Goal: Find specific page/section: Find specific page/section

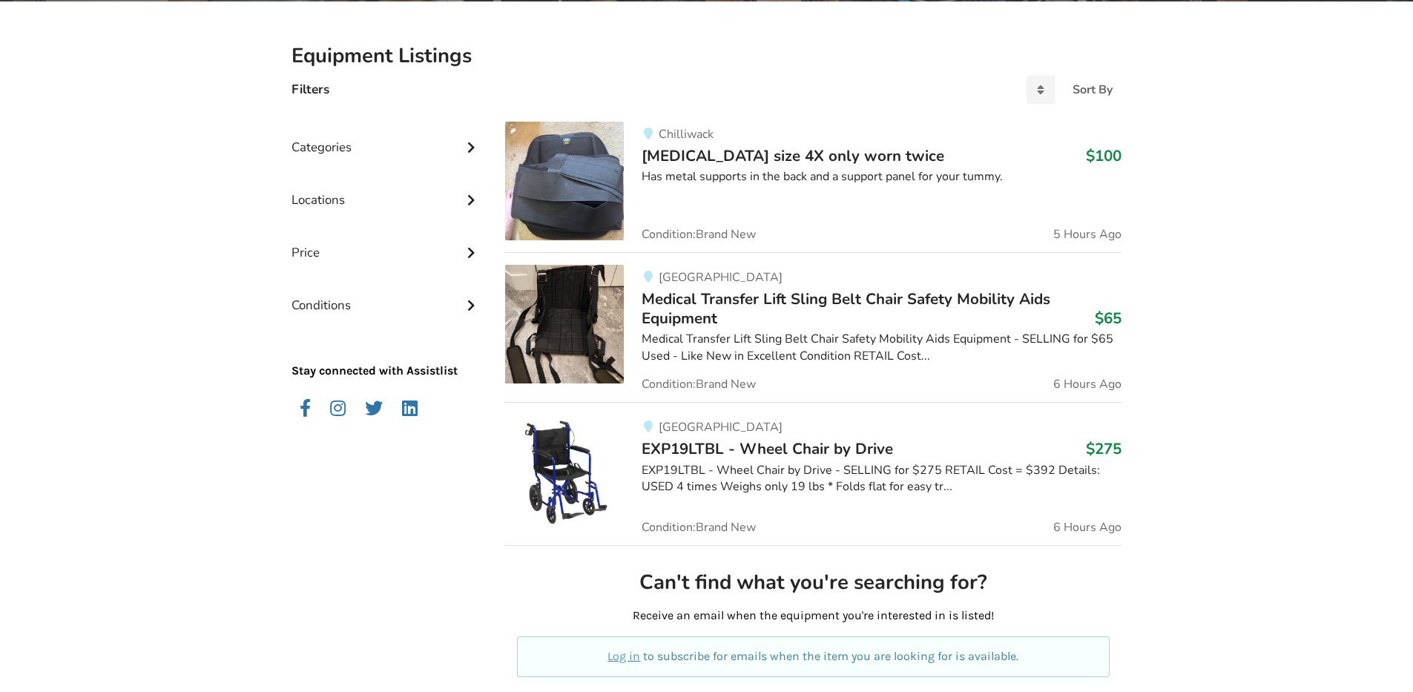
scroll to position [356, 0]
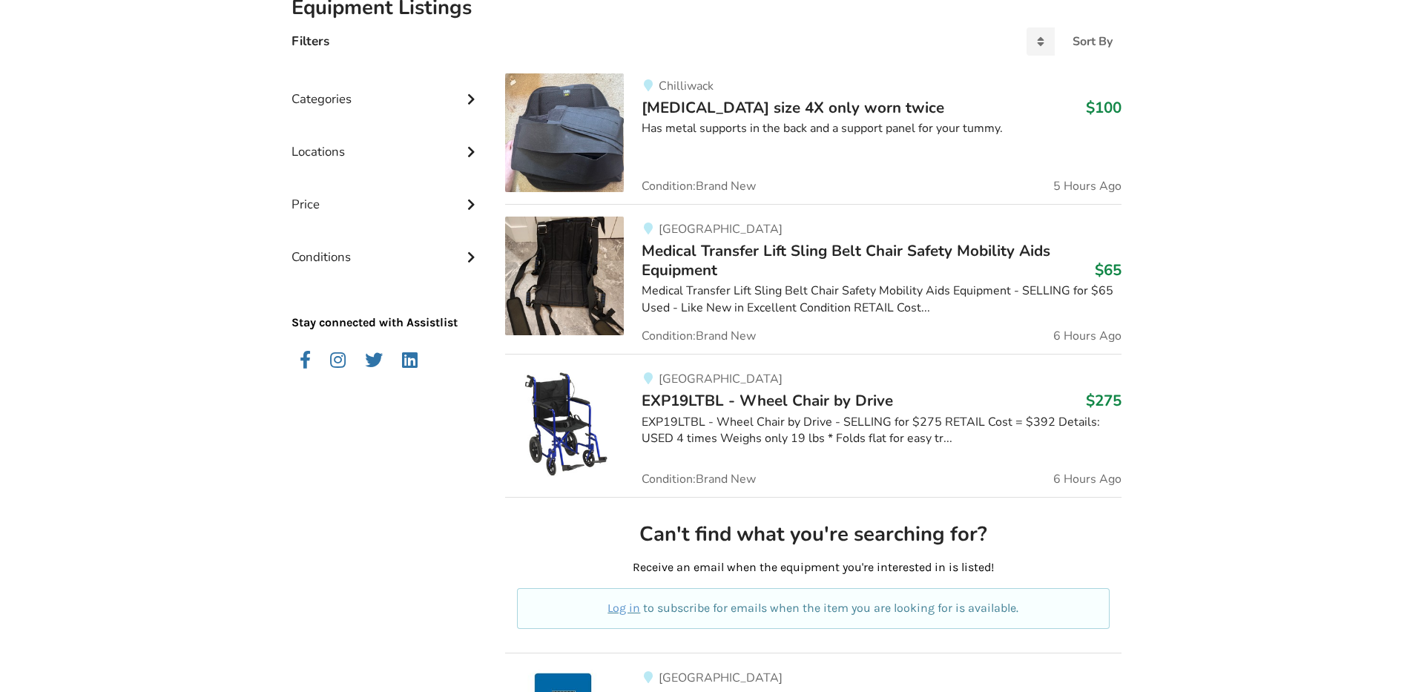
click at [301, 97] on div "Categories" at bounding box center [386, 88] width 190 height 53
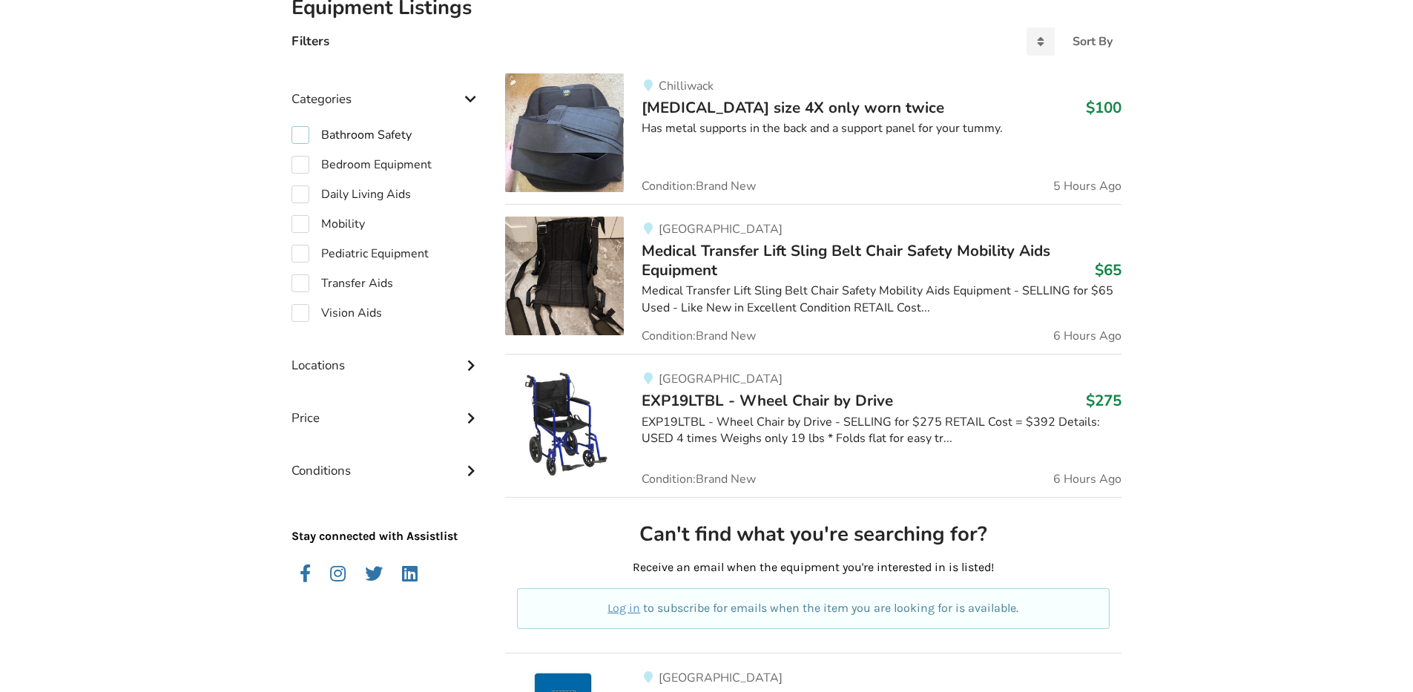
click at [315, 136] on label "Bathroom Safety" at bounding box center [351, 135] width 120 height 18
checkbox input "true"
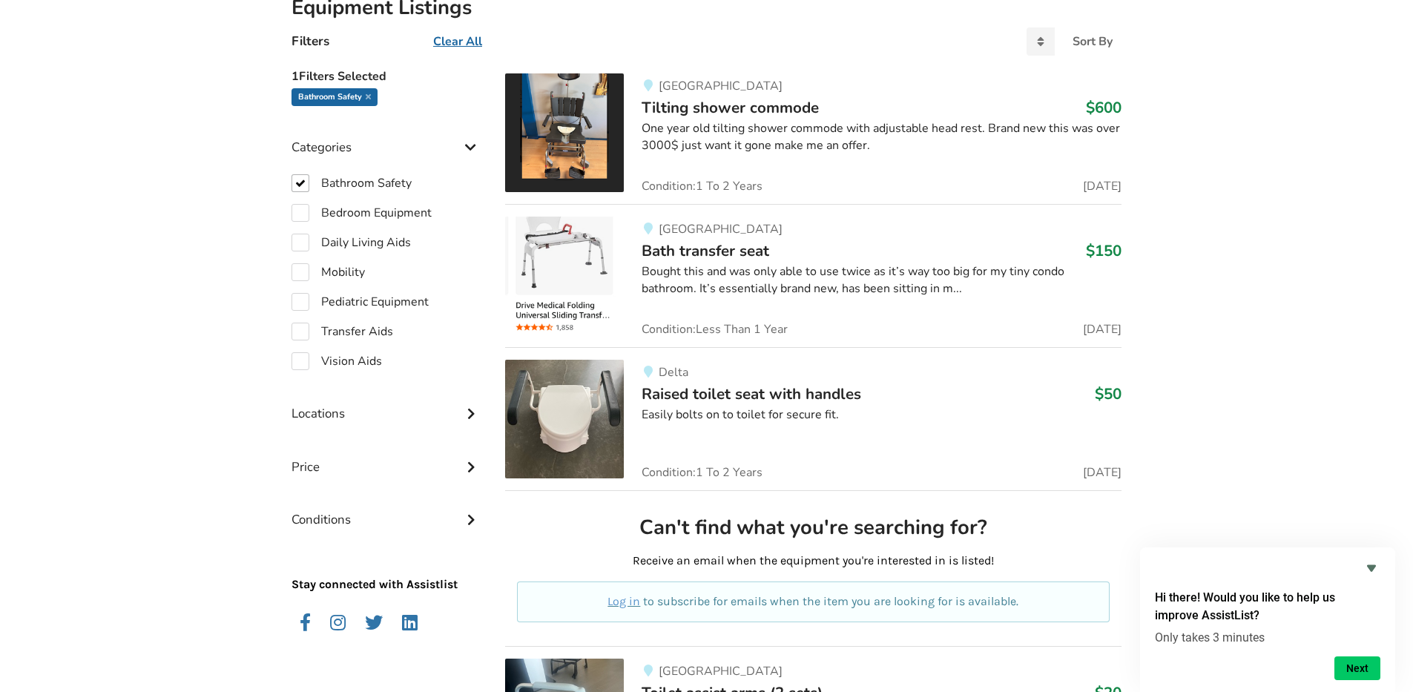
click at [553, 405] on img at bounding box center [564, 419] width 119 height 119
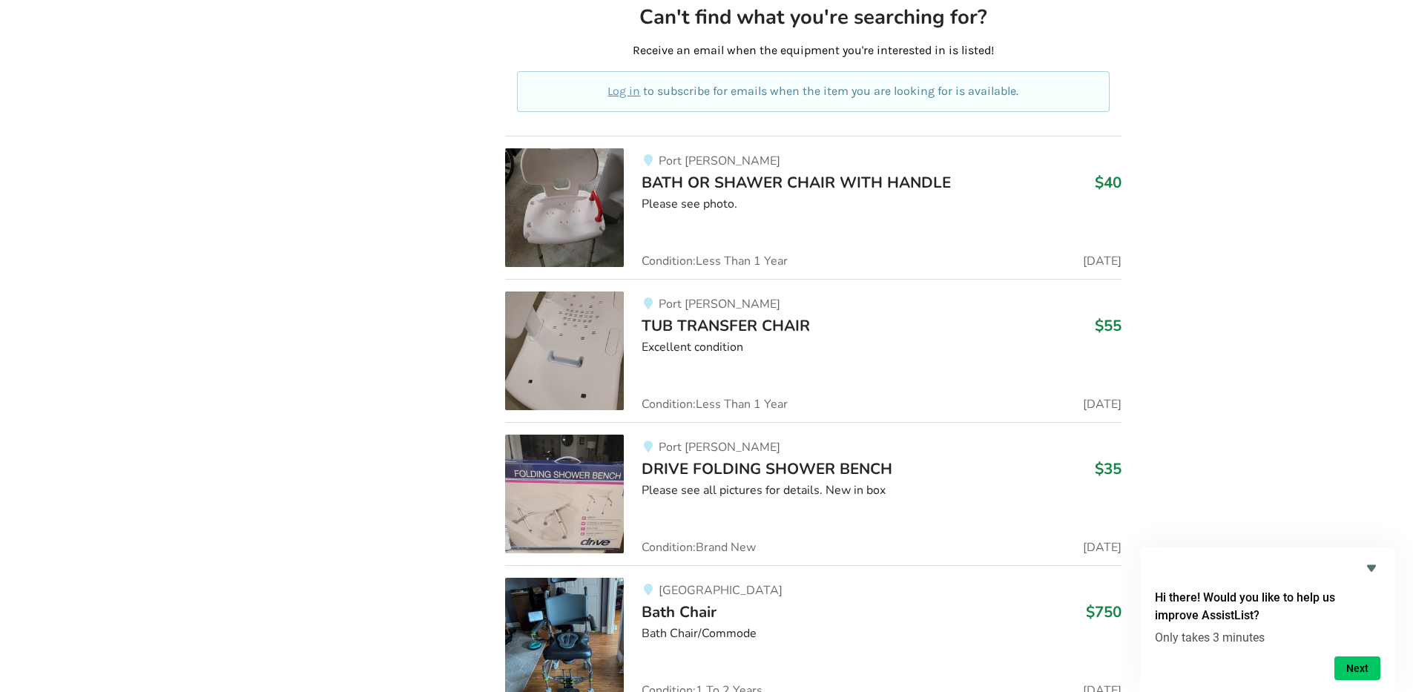
scroll to position [3982, 0]
